Goal: Task Accomplishment & Management: Manage account settings

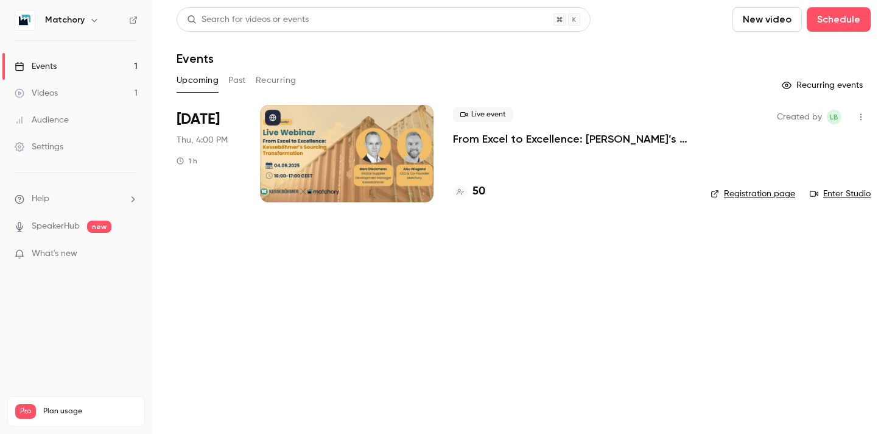
click at [331, 156] on div at bounding box center [347, 153] width 174 height 97
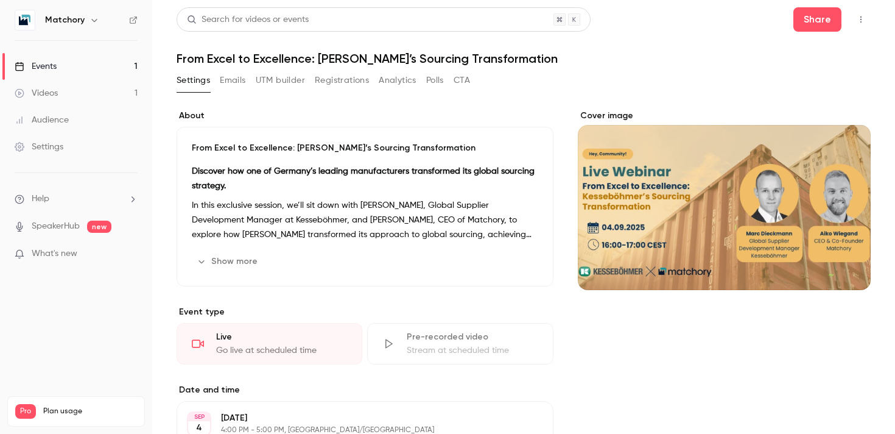
click at [338, 79] on button "Registrations" at bounding box center [342, 80] width 54 height 19
